Goal: Task Accomplishment & Management: Manage account settings

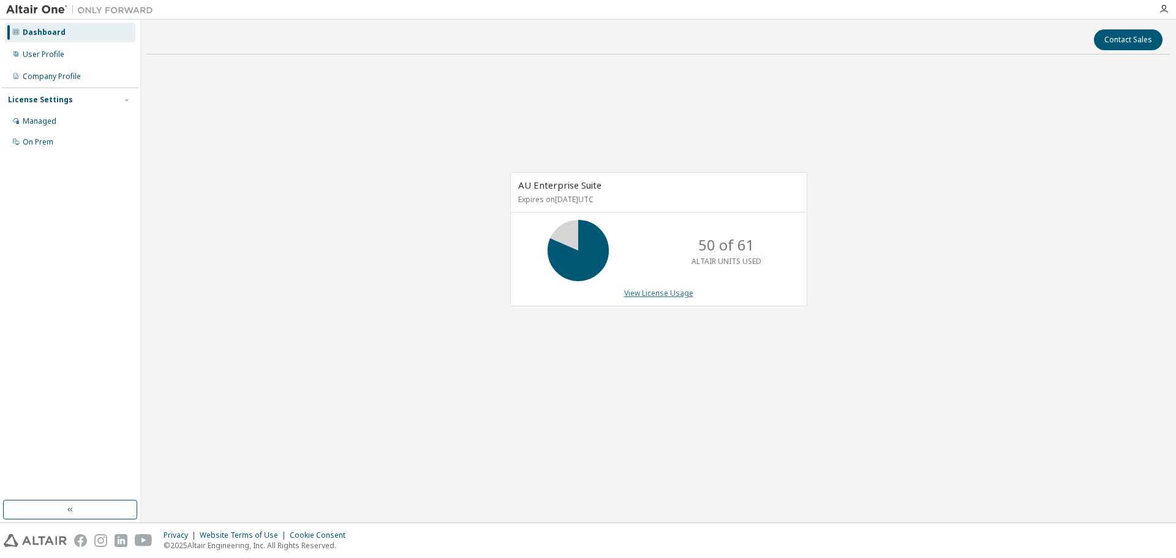
click at [658, 295] on link "View License Usage" at bounding box center [658, 293] width 69 height 10
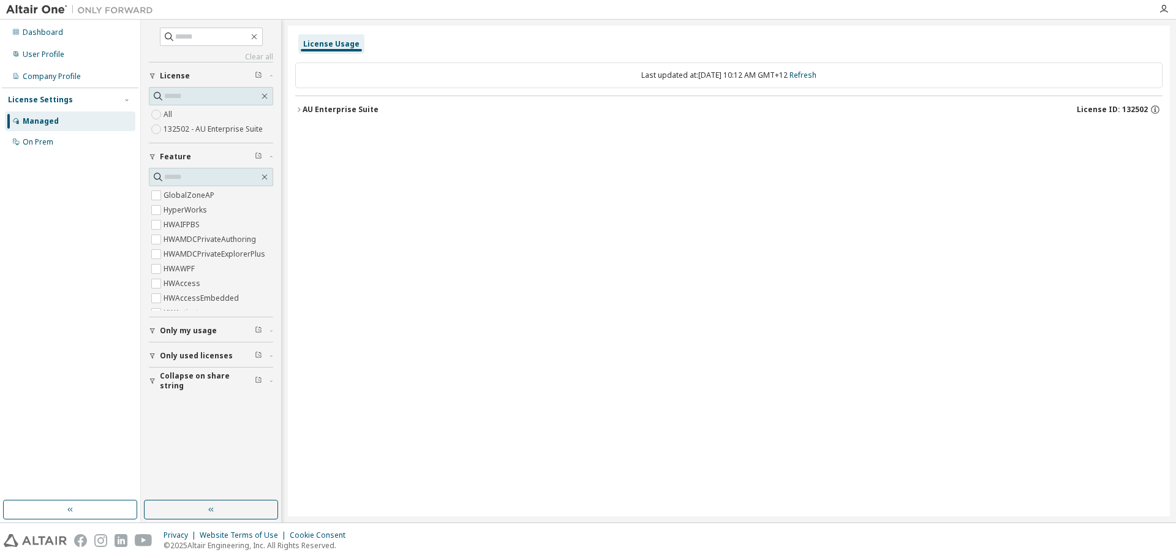
click at [315, 110] on div "AU Enterprise Suite" at bounding box center [340, 110] width 76 height 10
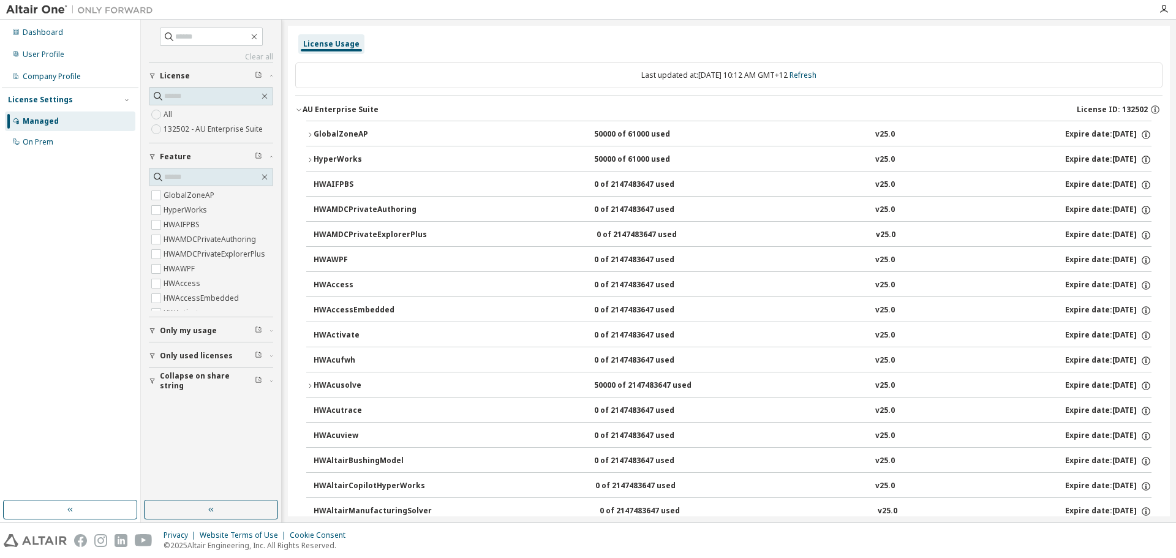
click at [345, 130] on div "GlobalZoneAP" at bounding box center [368, 134] width 110 height 11
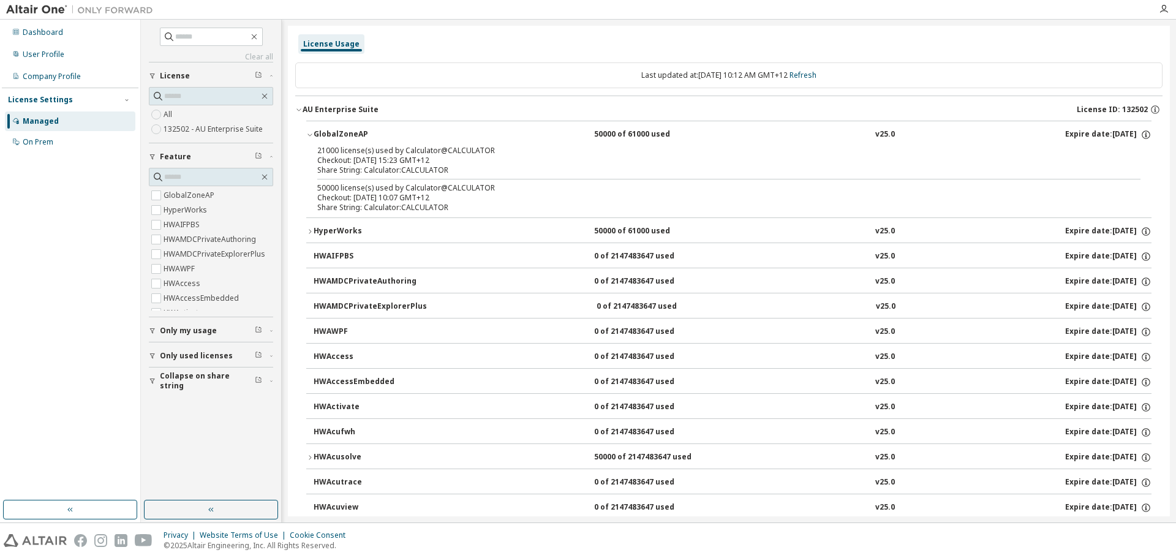
click at [343, 234] on div "HyperWorks" at bounding box center [368, 231] width 110 height 11
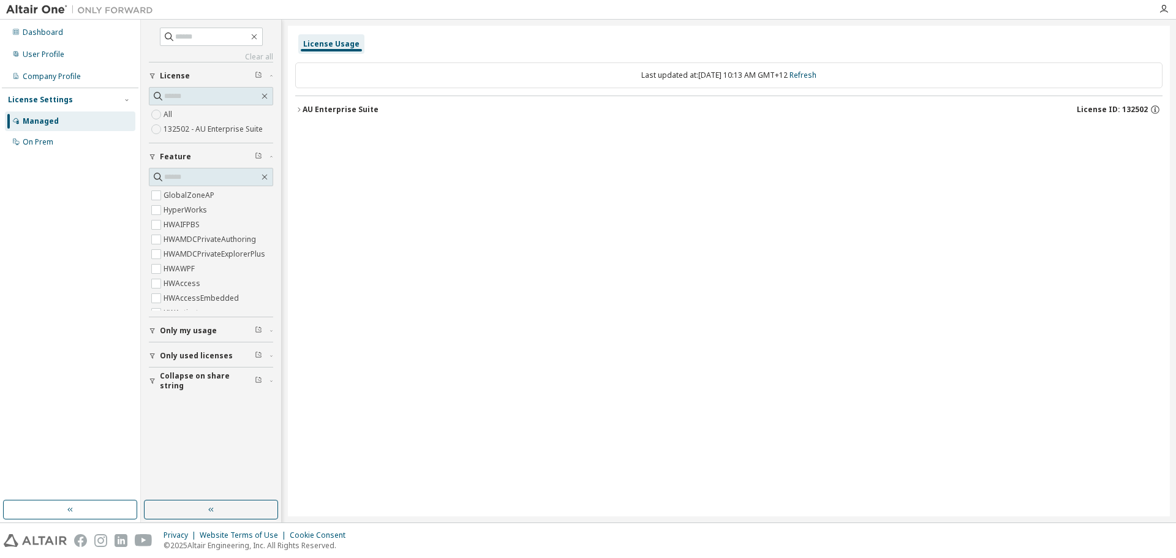
click at [358, 105] on div "AU Enterprise Suite" at bounding box center [340, 110] width 76 height 10
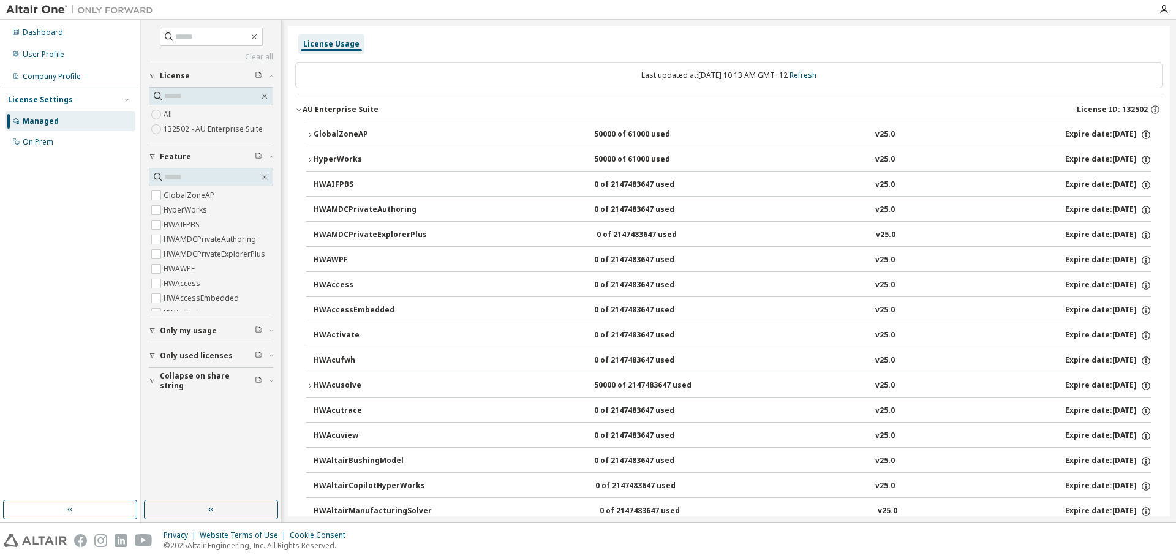
click at [339, 135] on div "GlobalZoneAP" at bounding box center [368, 134] width 110 height 11
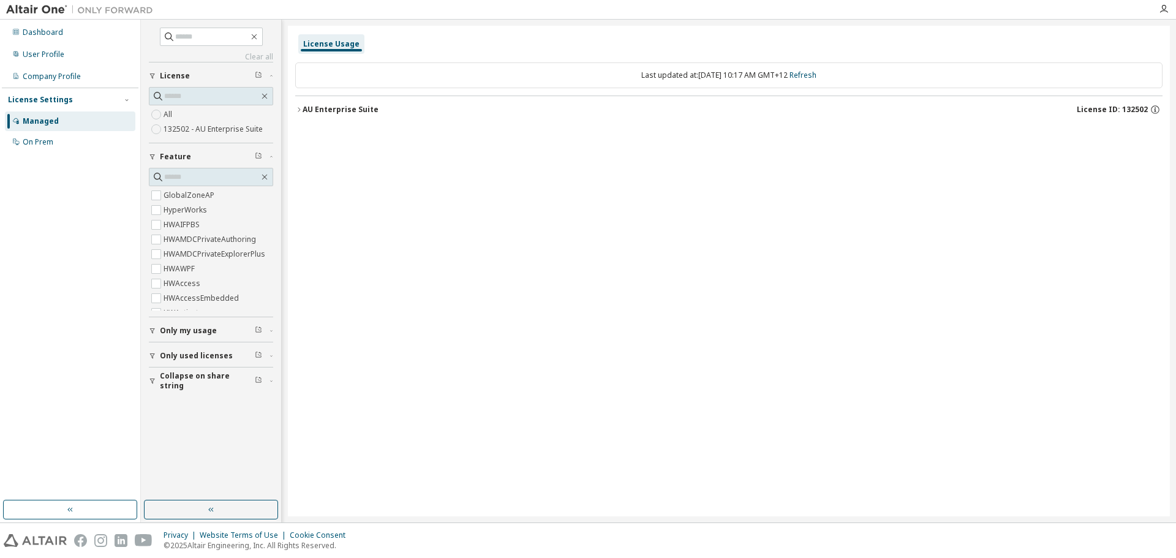
click at [334, 111] on div "AU Enterprise Suite" at bounding box center [340, 110] width 76 height 10
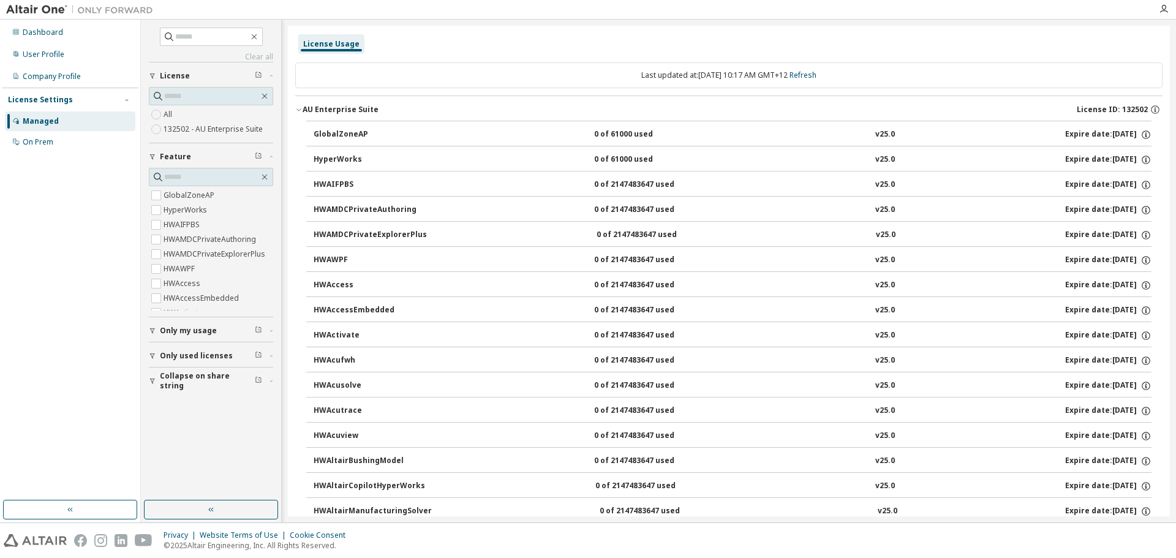
click at [389, 136] on div "GlobalZoneAP" at bounding box center [368, 134] width 110 height 11
click at [327, 110] on div "AU Enterprise Suite" at bounding box center [340, 110] width 76 height 10
